Goal: Navigation & Orientation: Find specific page/section

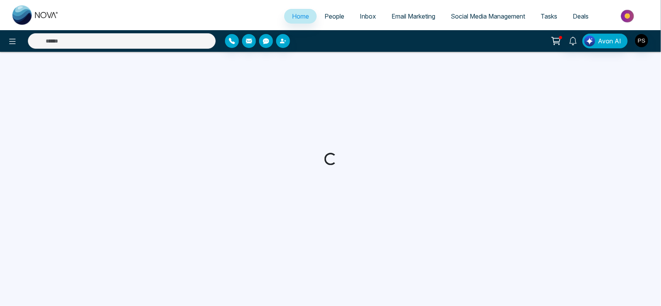
select select "*"
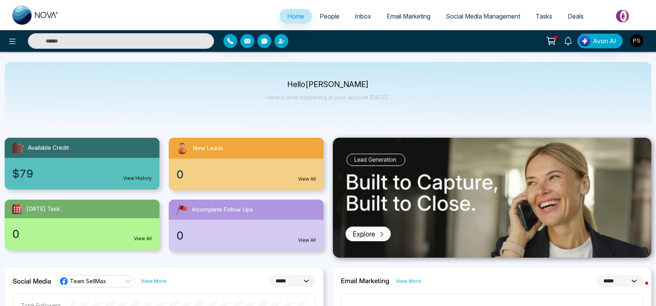
click at [409, 16] on span "Email Marketing" at bounding box center [409, 16] width 44 height 8
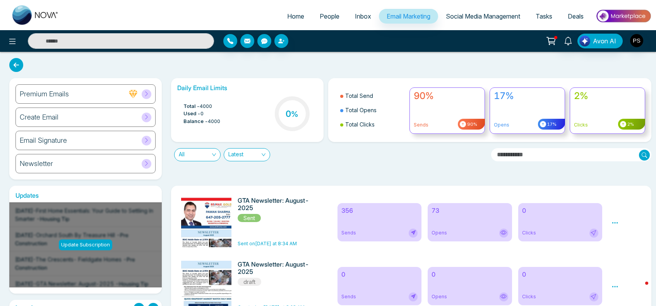
click at [37, 163] on h6 "Newsletter" at bounding box center [36, 164] width 33 height 9
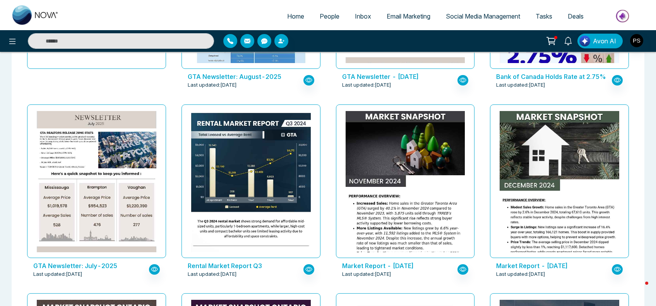
scroll to position [458, 0]
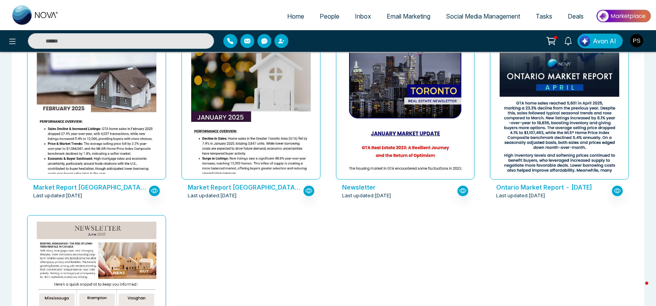
click at [358, 17] on span "Inbox" at bounding box center [363, 16] width 16 height 8
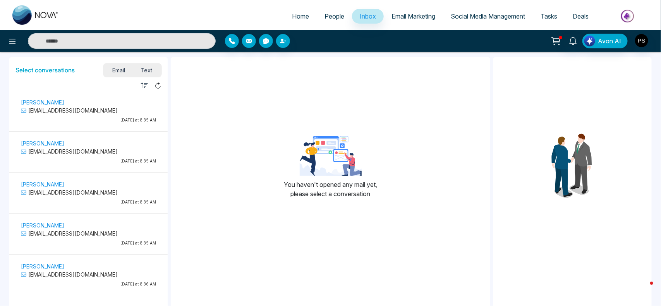
click at [144, 70] on span "Text" at bounding box center [146, 70] width 27 height 10
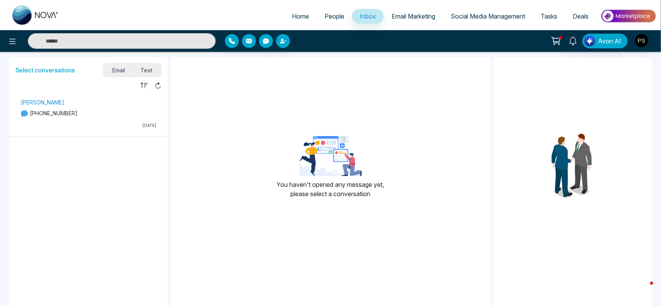
click at [328, 15] on span "People" at bounding box center [334, 16] width 20 height 8
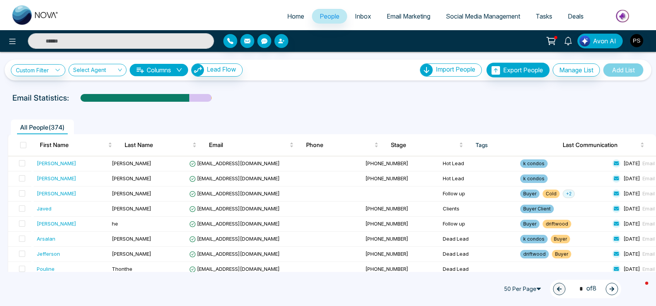
click at [300, 17] on link "Home" at bounding box center [296, 16] width 33 height 15
select select "*"
